Goal: Connect with others: Connect with others

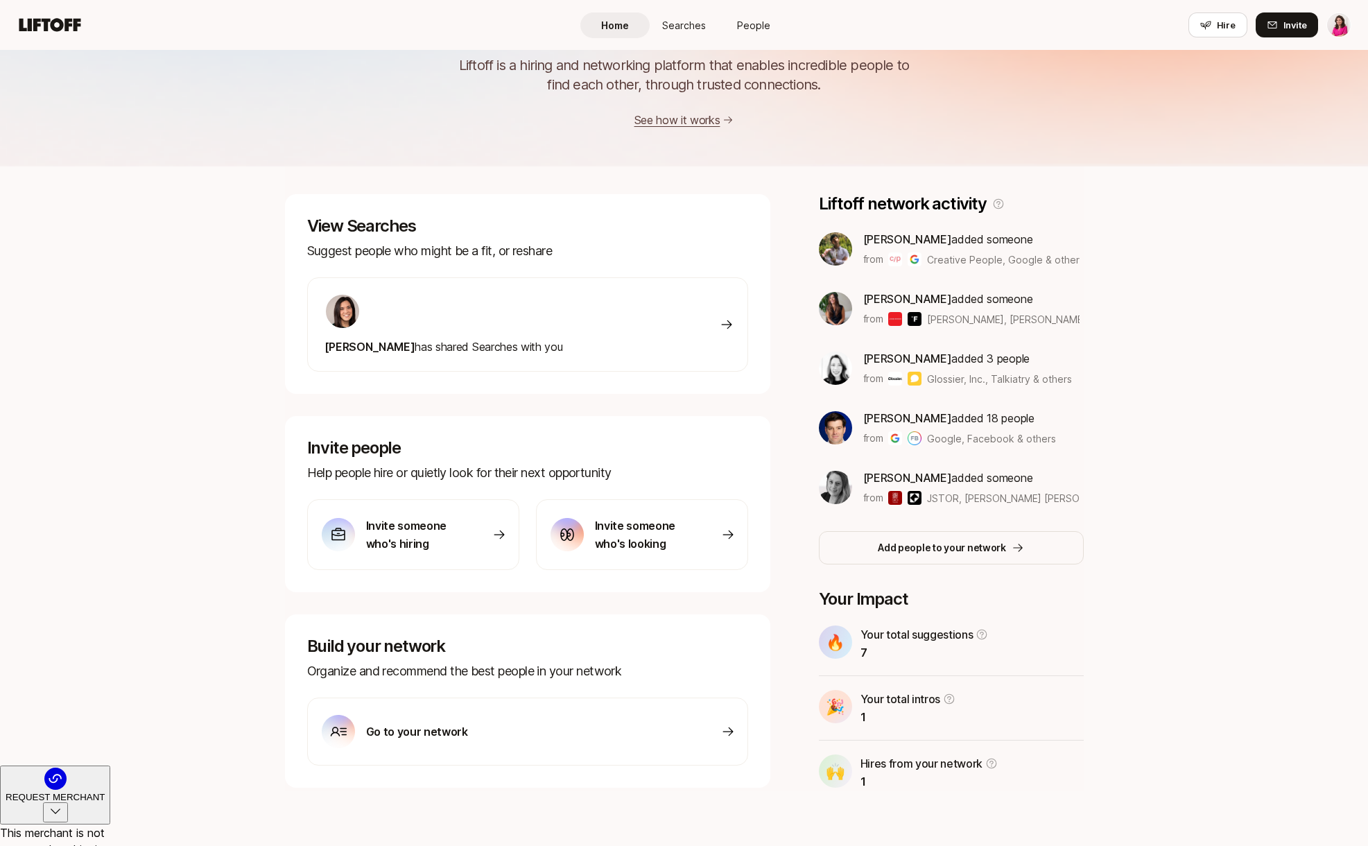
scroll to position [80, 0]
click at [743, 26] on span "People" at bounding box center [753, 25] width 33 height 15
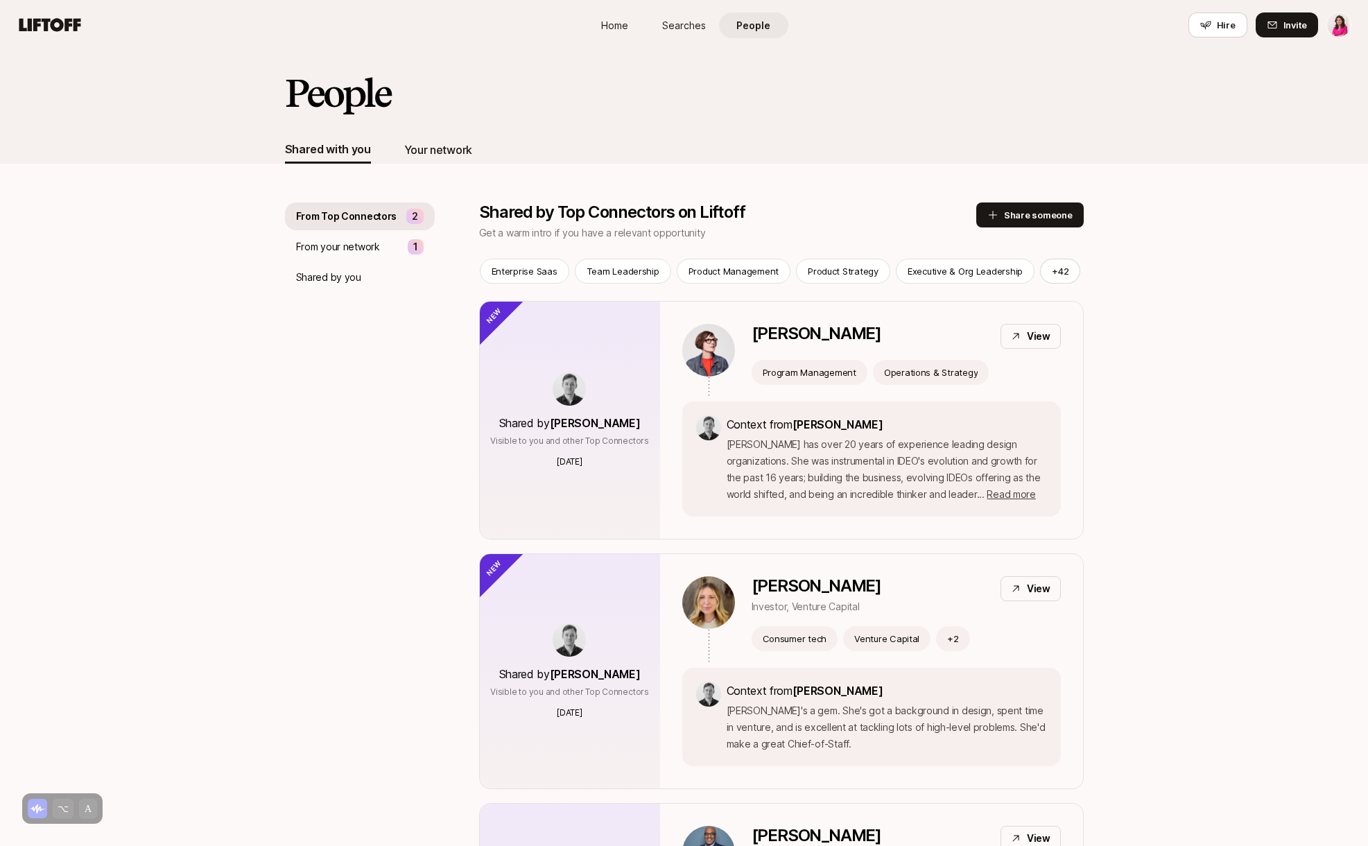
click at [442, 150] on div "Your network" at bounding box center [438, 150] width 68 height 18
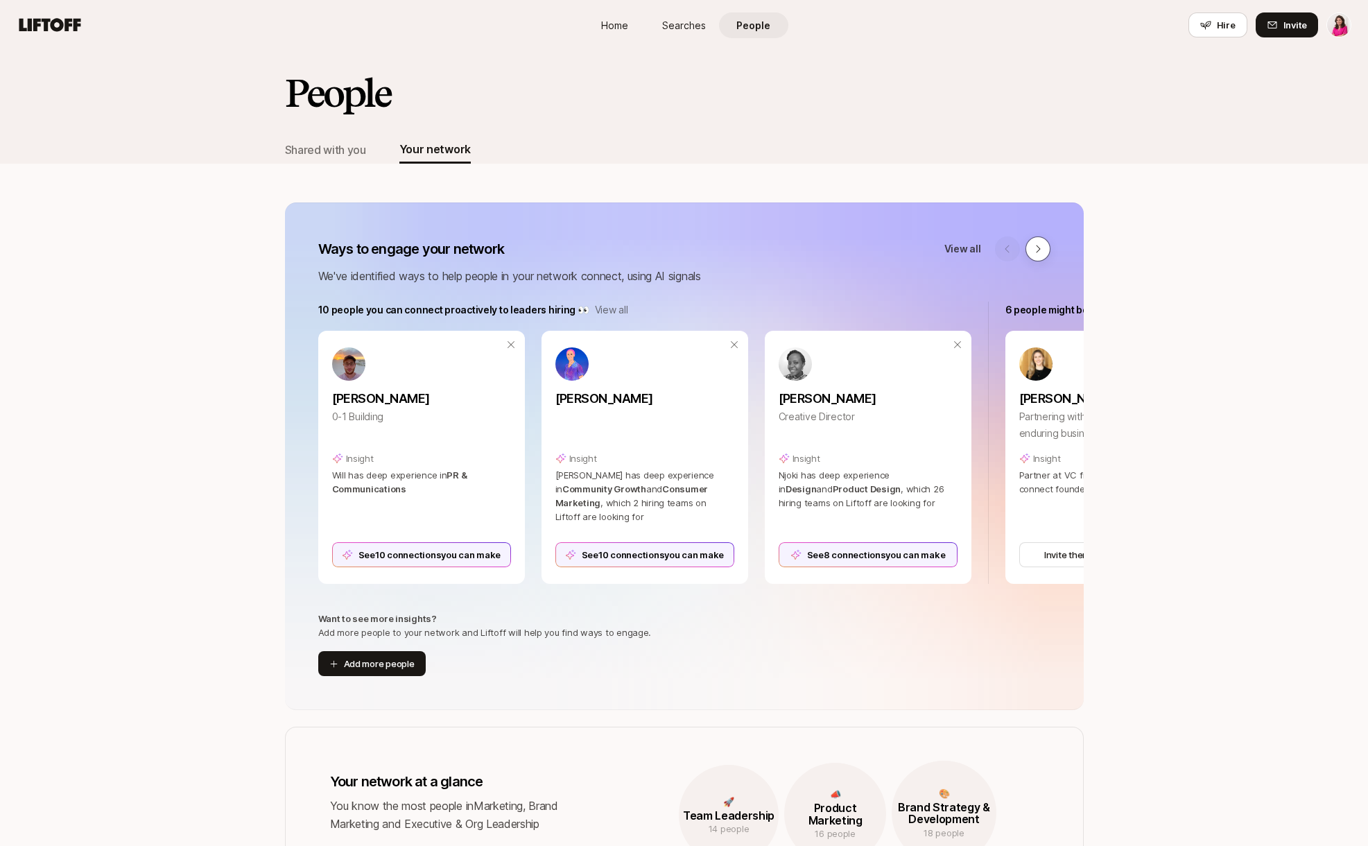
click at [1038, 245] on icon at bounding box center [1038, 248] width 11 height 11
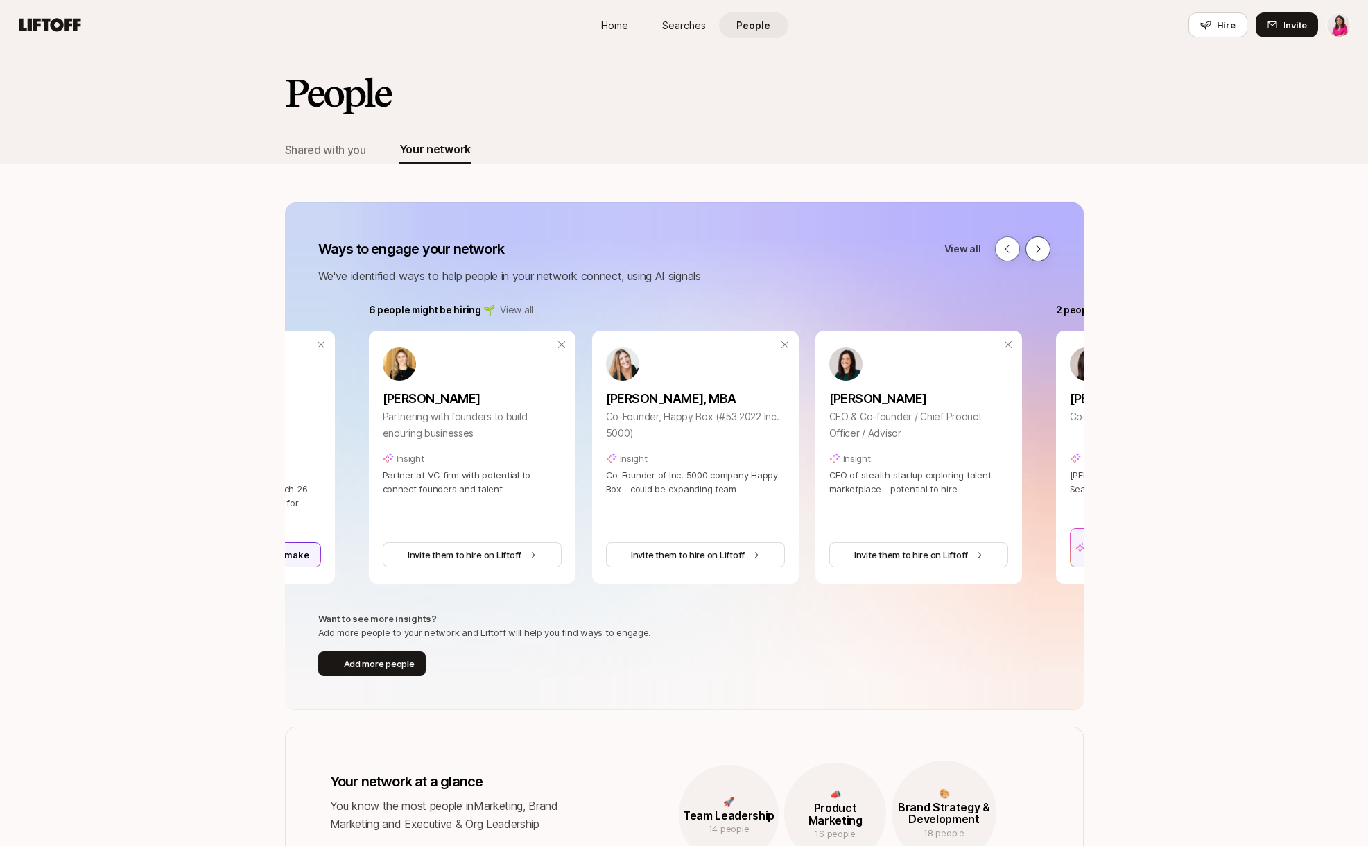
scroll to position [0, 687]
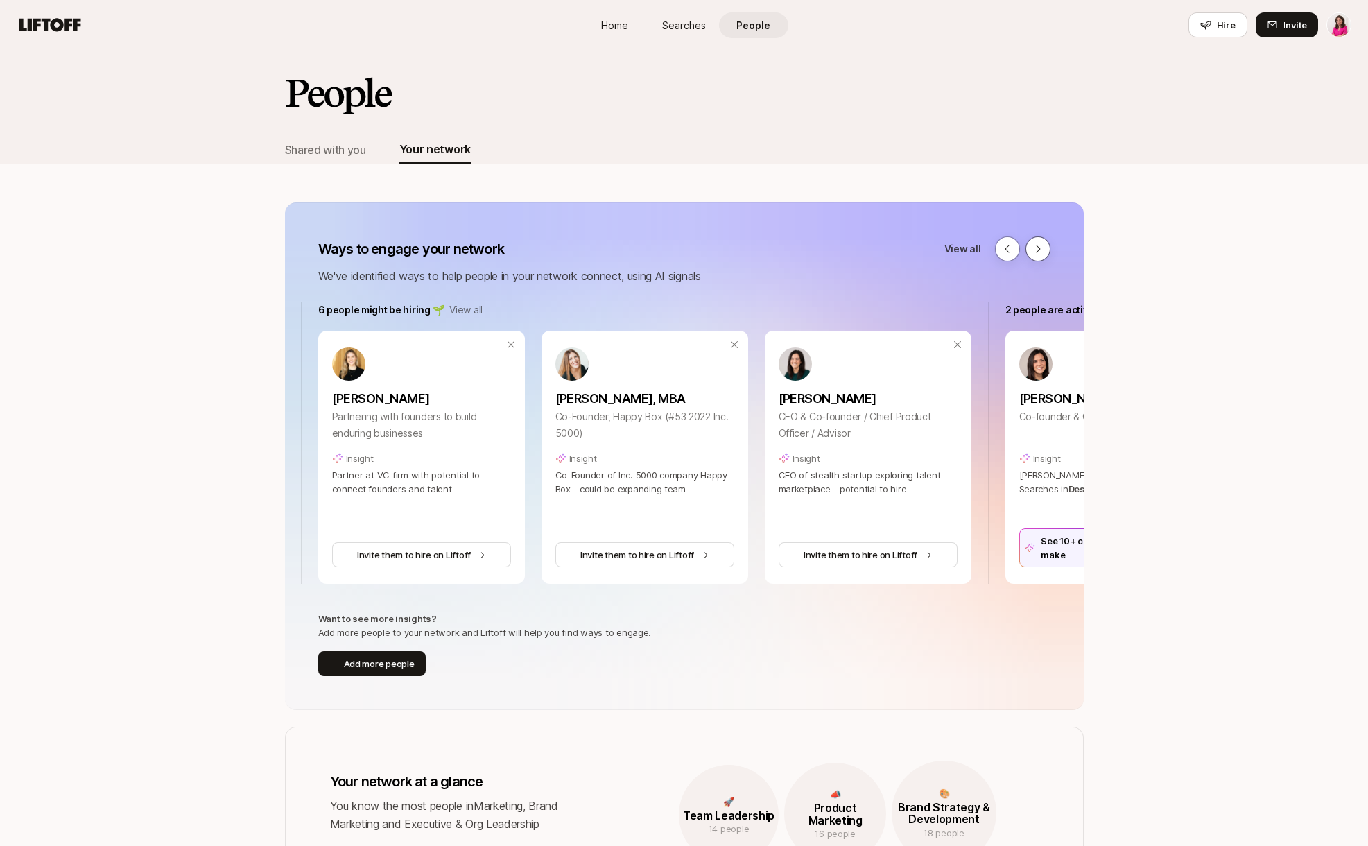
click at [1039, 252] on icon at bounding box center [1038, 248] width 11 height 11
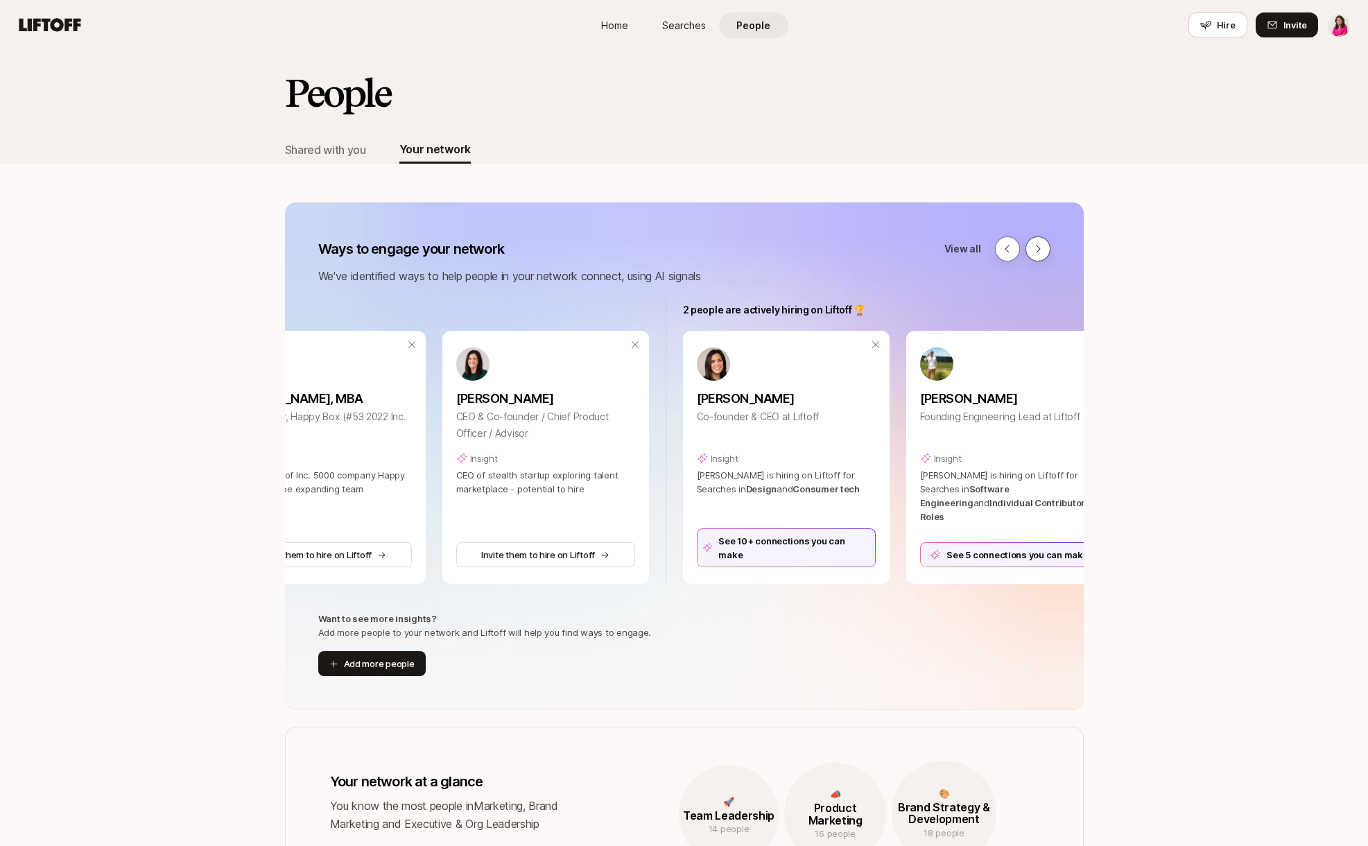
scroll to position [0, 1072]
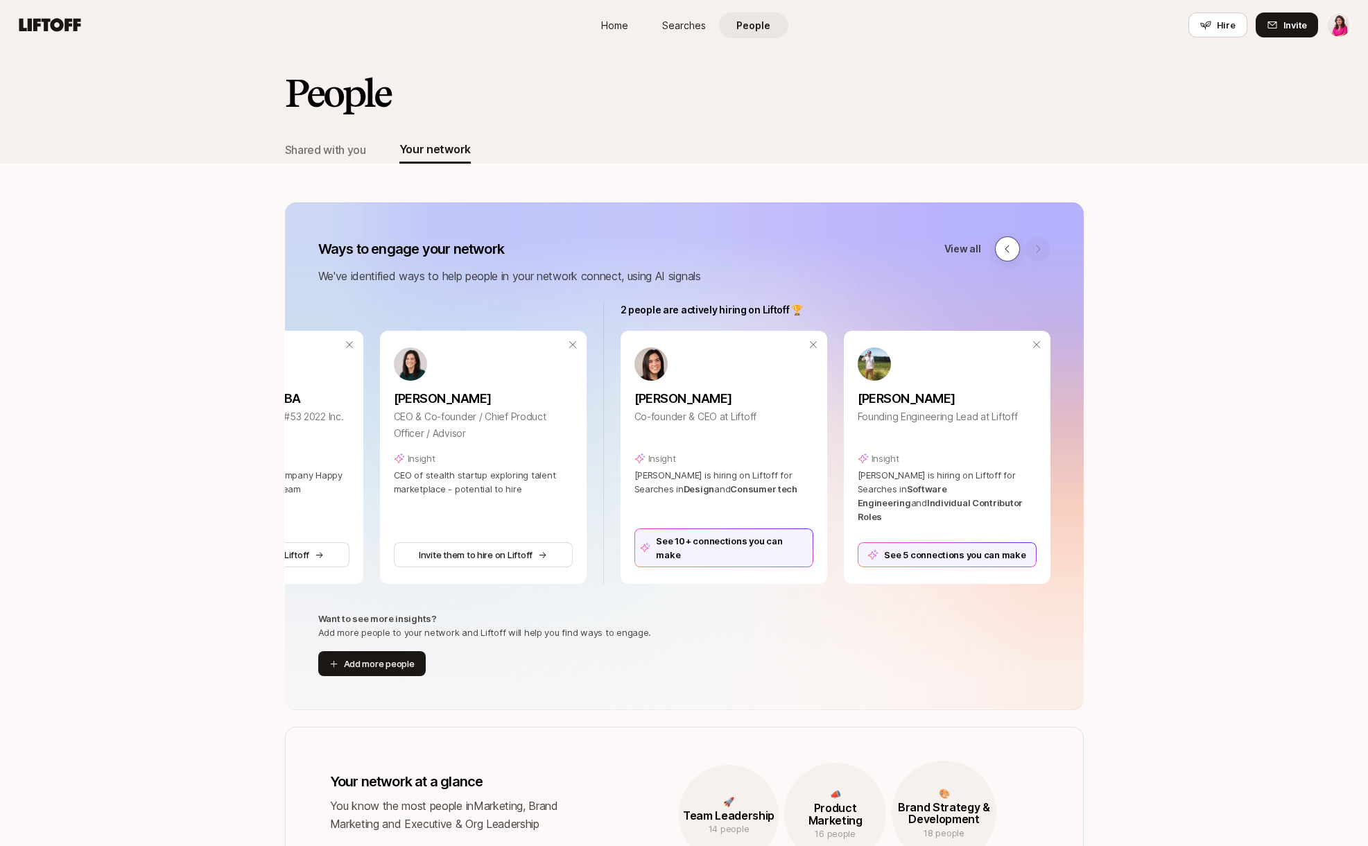
click at [1002, 248] on icon at bounding box center [1007, 248] width 11 height 11
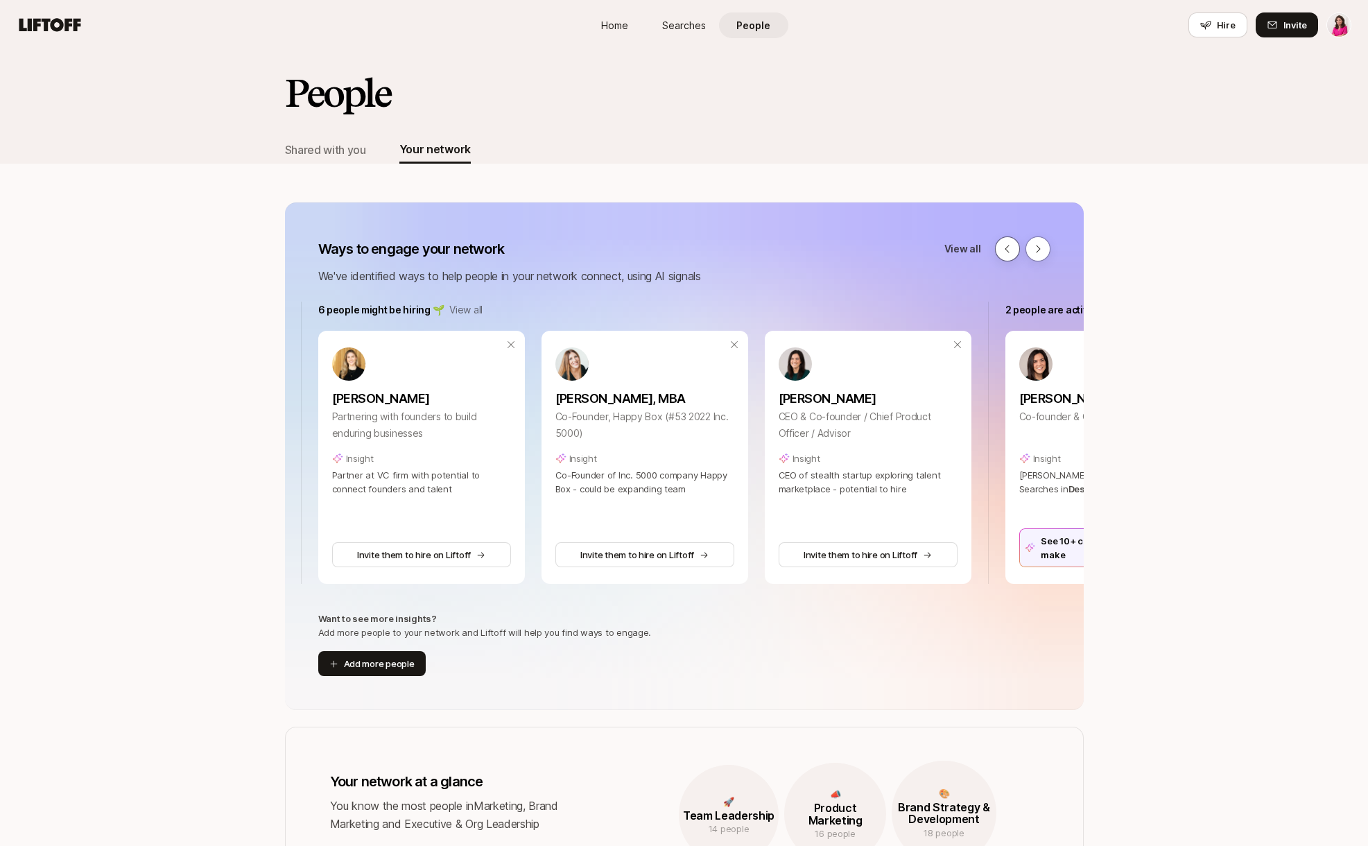
click at [1002, 248] on icon at bounding box center [1007, 248] width 11 height 11
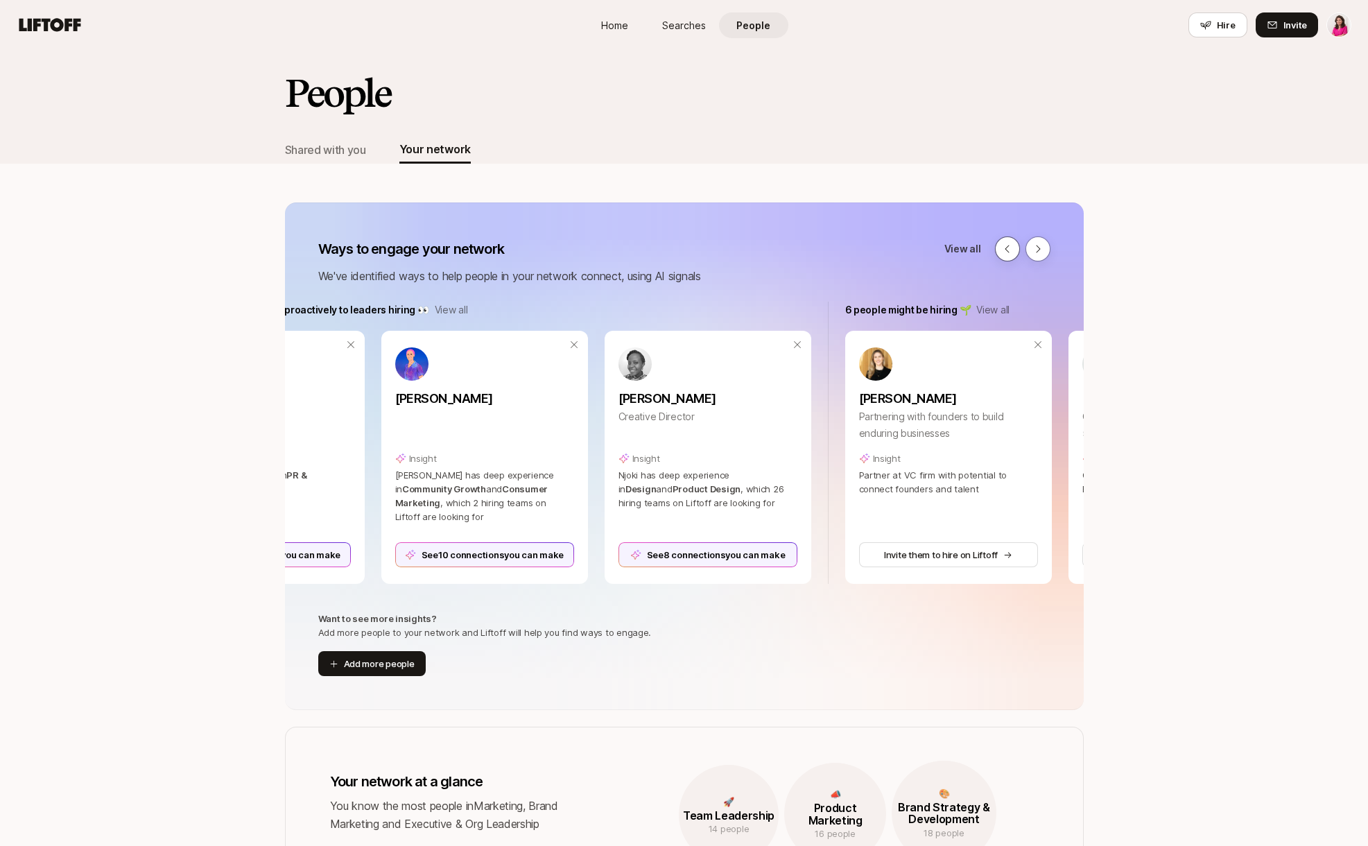
scroll to position [0, 0]
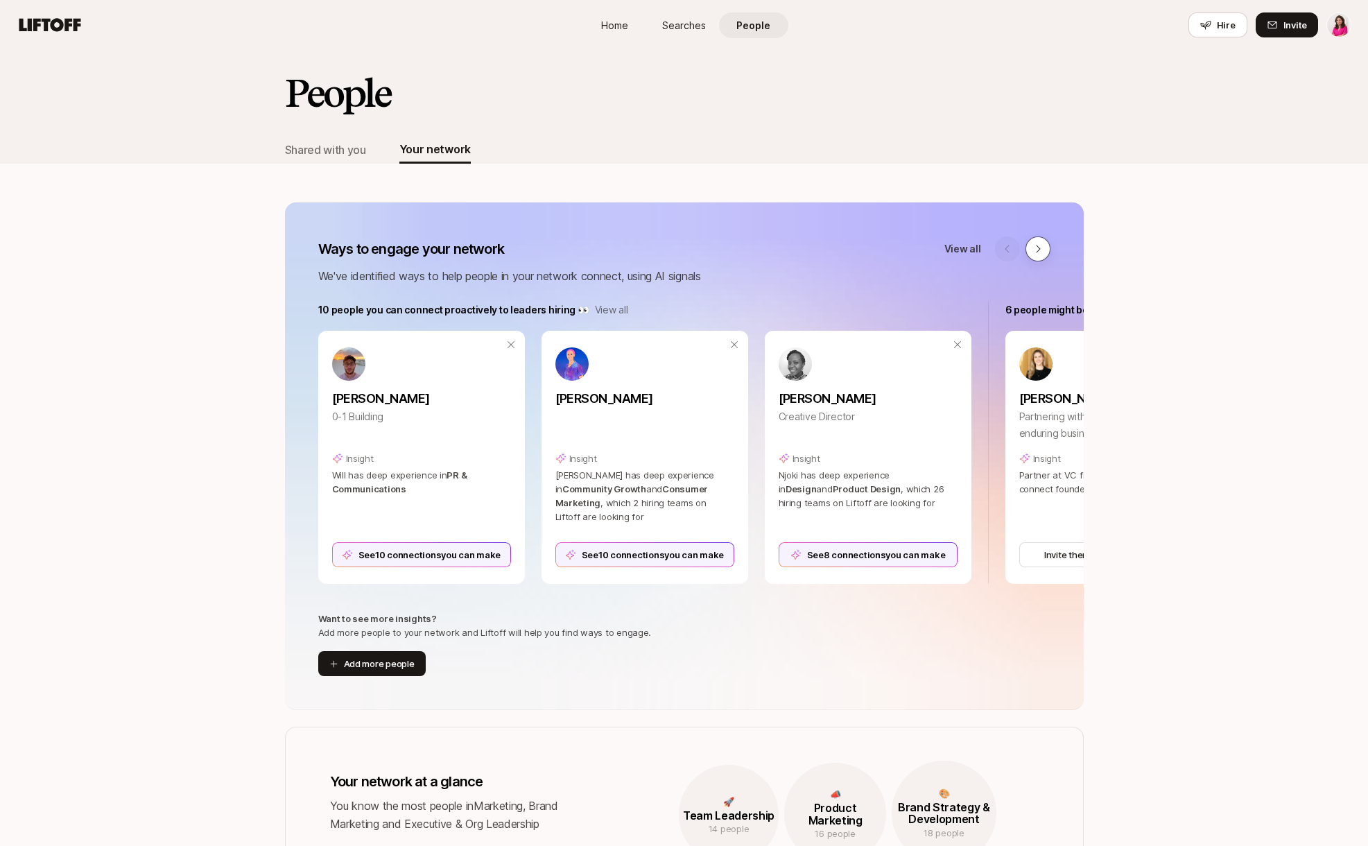
click at [1048, 250] on button at bounding box center [1038, 248] width 25 height 25
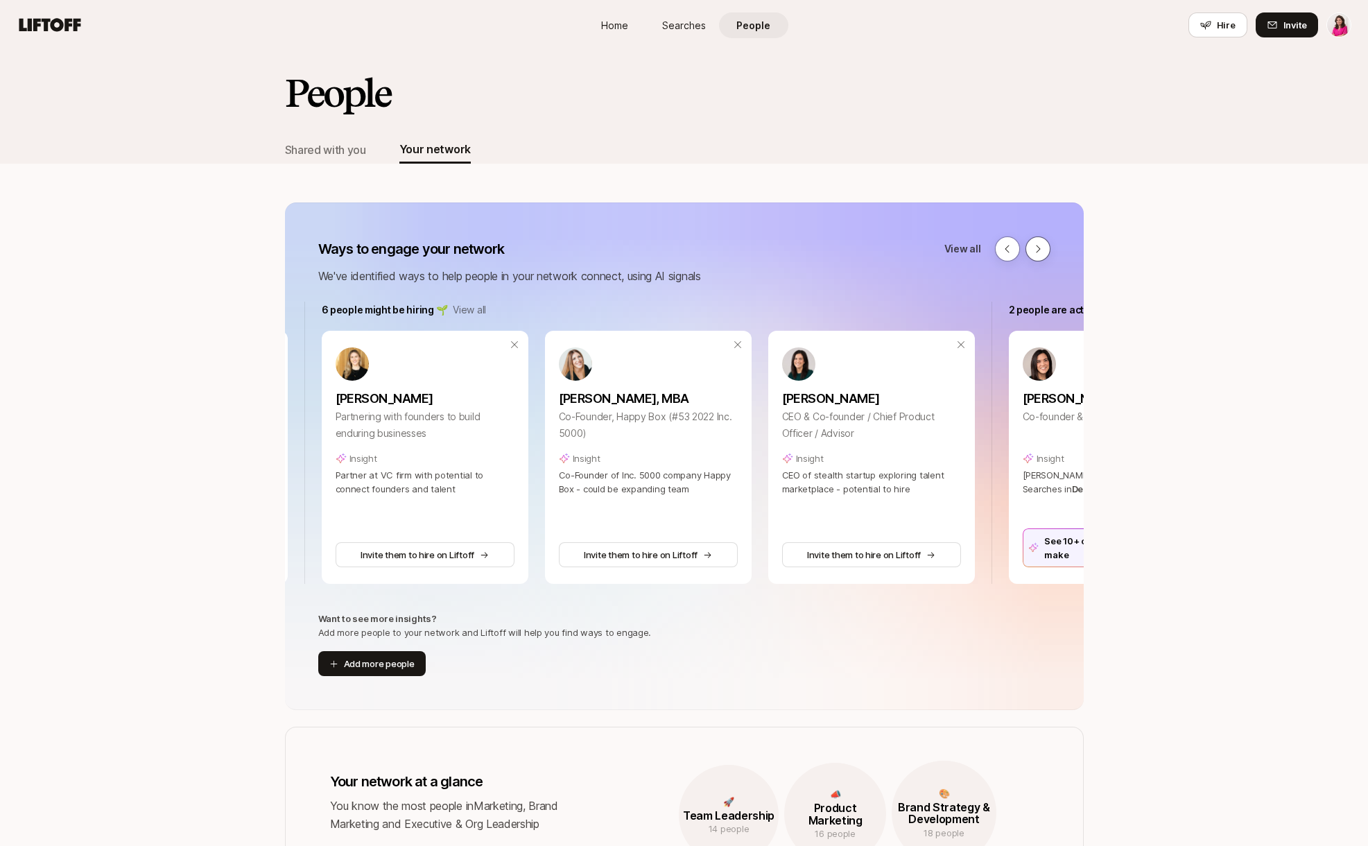
scroll to position [0, 687]
click at [461, 313] on p "View all" at bounding box center [465, 310] width 33 height 17
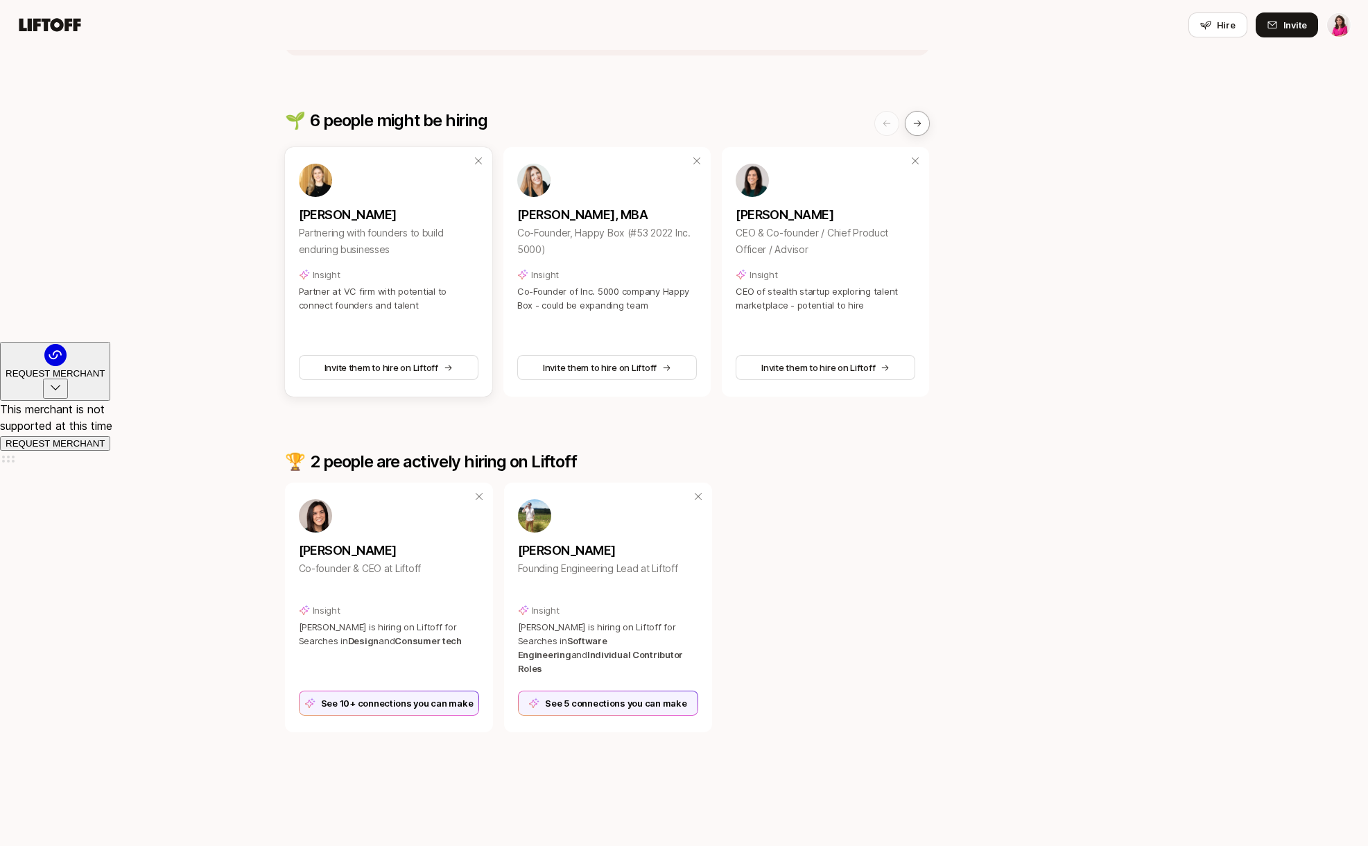
scroll to position [513, 0]
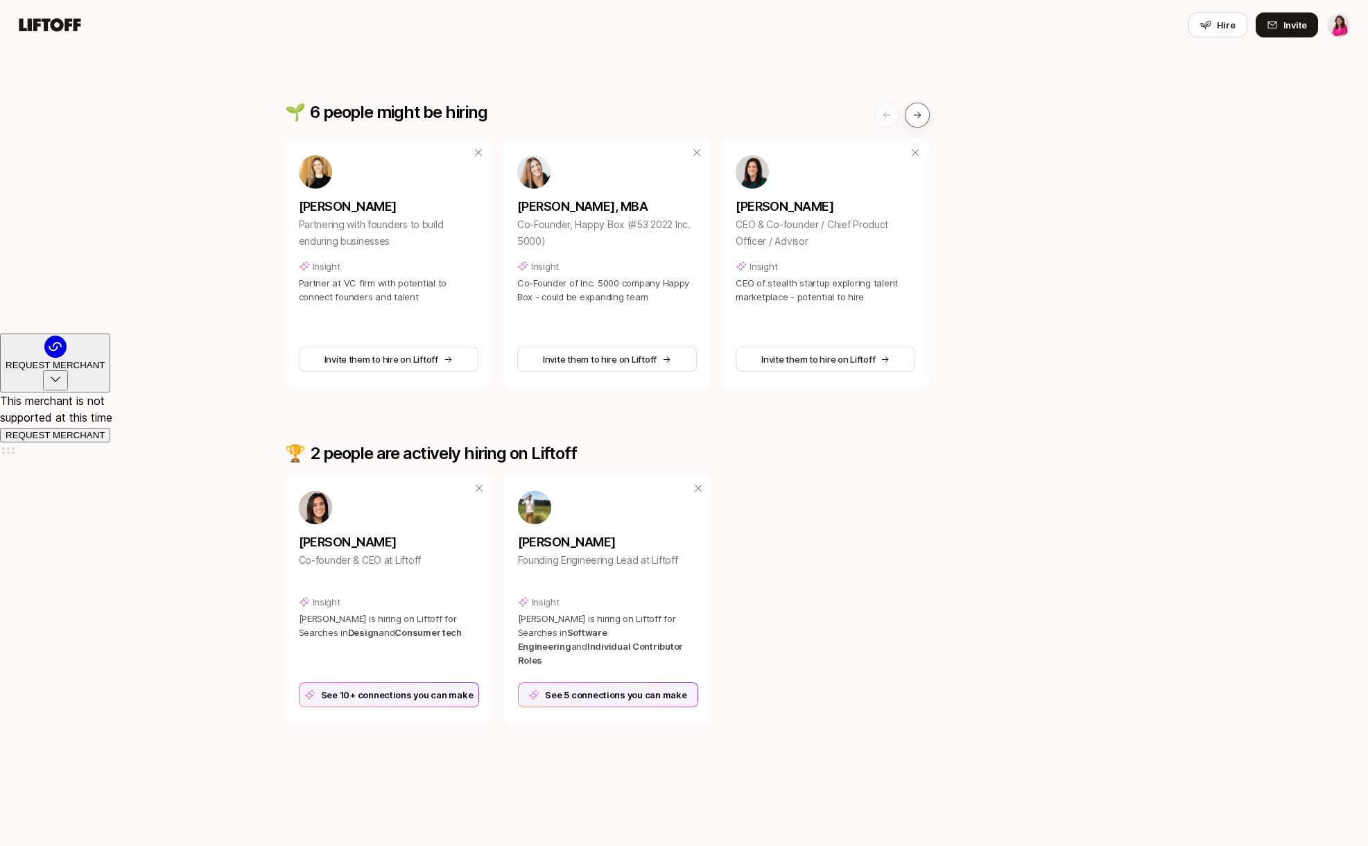
click at [920, 110] on icon at bounding box center [918, 115] width 10 height 10
click at [890, 114] on icon at bounding box center [887, 115] width 10 height 10
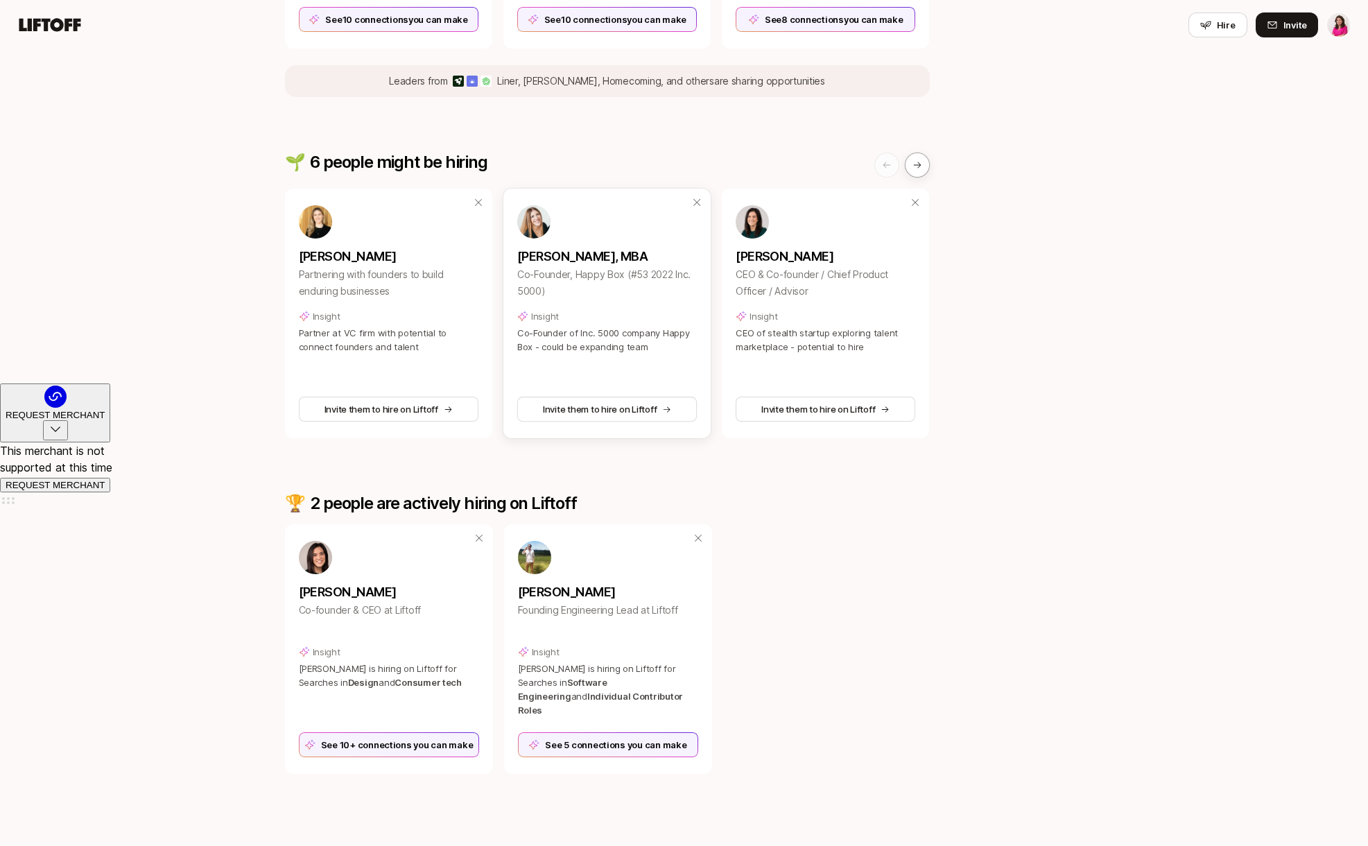
scroll to position [0, 0]
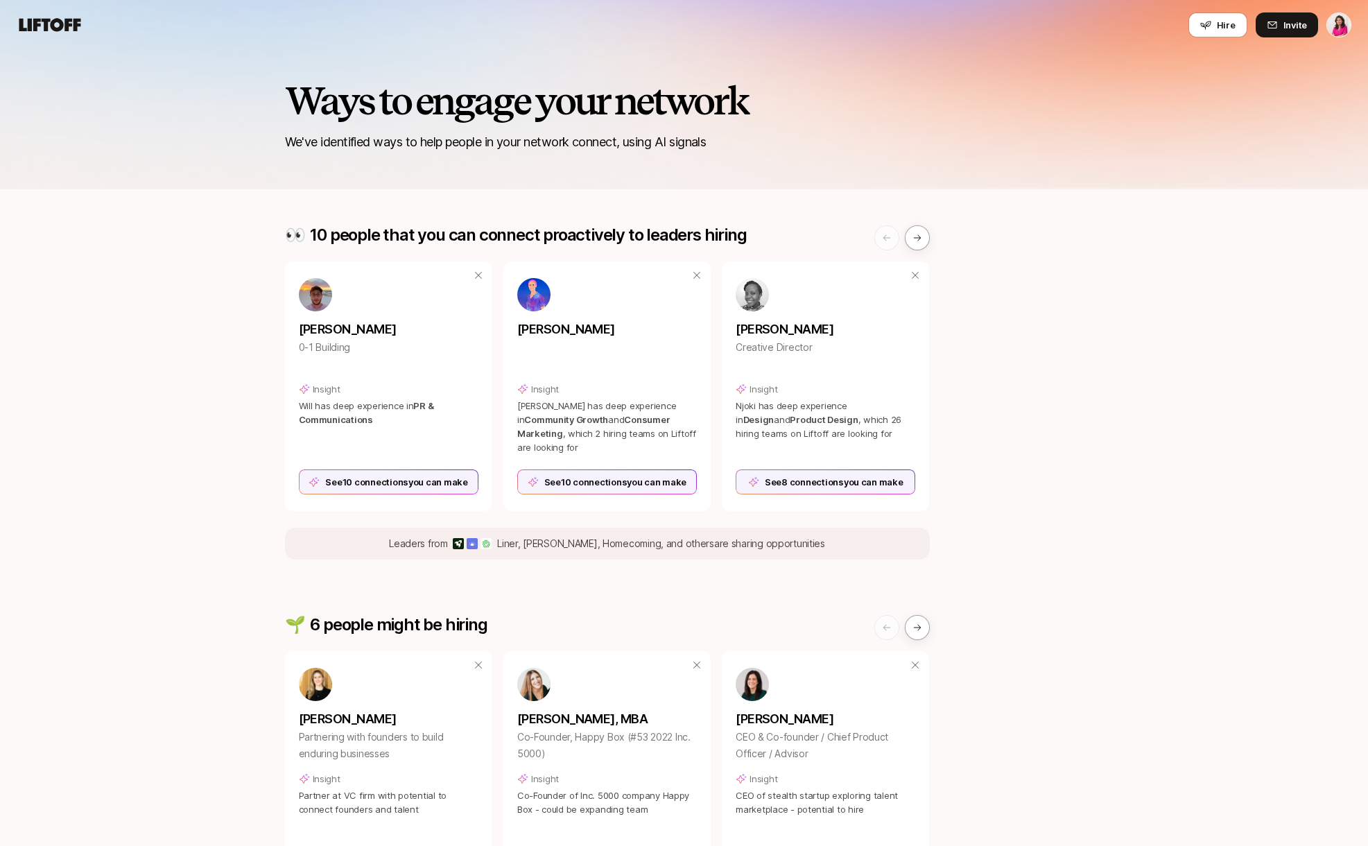
click at [67, 27] on icon at bounding box center [50, 24] width 62 height 13
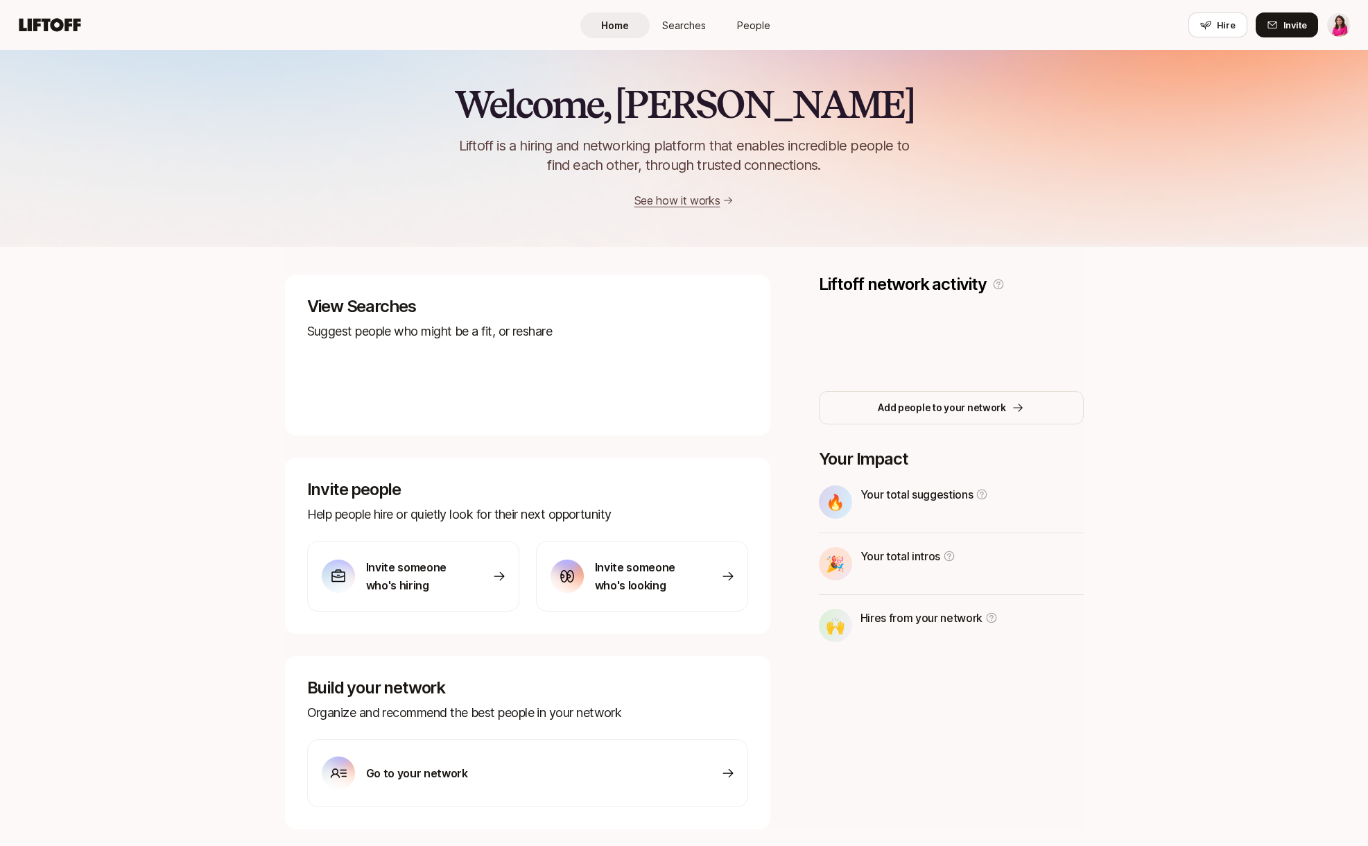
scroll to position [39, 0]
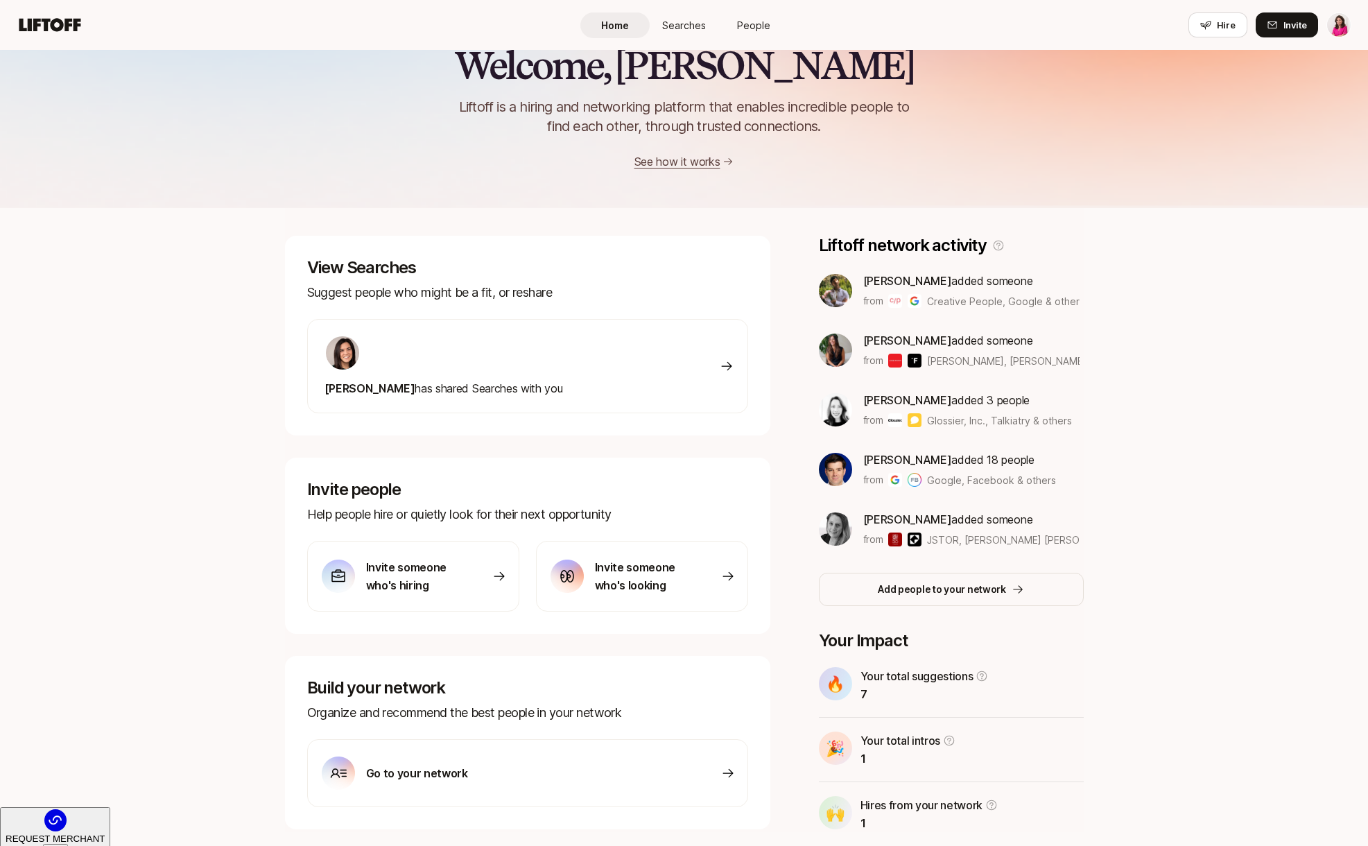
click at [751, 21] on span "People" at bounding box center [753, 25] width 33 height 15
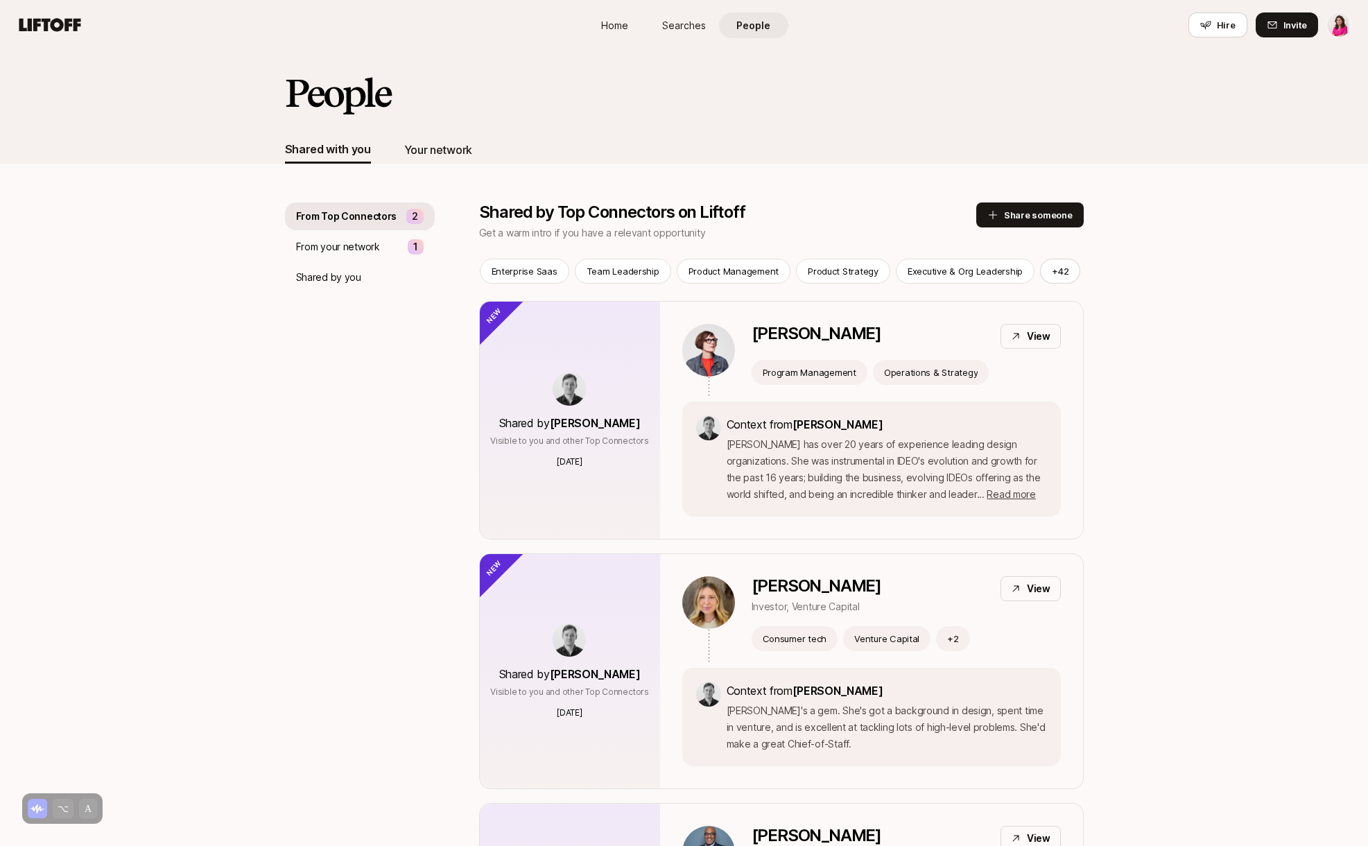
click at [465, 147] on div "Your network" at bounding box center [438, 150] width 68 height 18
